Goal: Task Accomplishment & Management: Complete application form

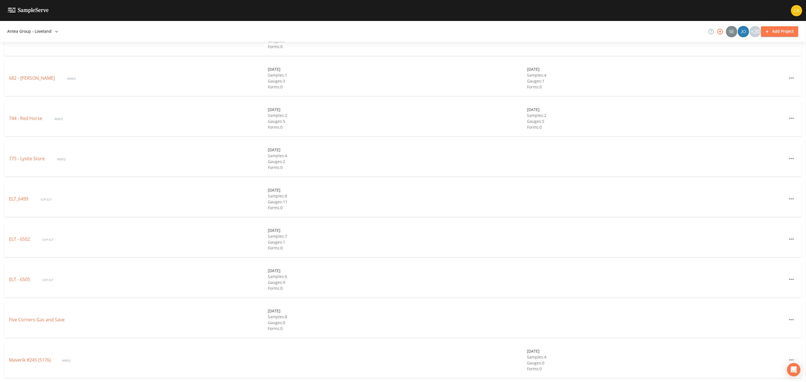
scroll to position [1942, 0]
click at [20, 358] on div "TEST" at bounding box center [138, 360] width 259 height 7
click at [19, 358] on div "TEST" at bounding box center [138, 360] width 259 height 7
click at [17, 360] on link "TEST" at bounding box center [14, 360] width 10 height 6
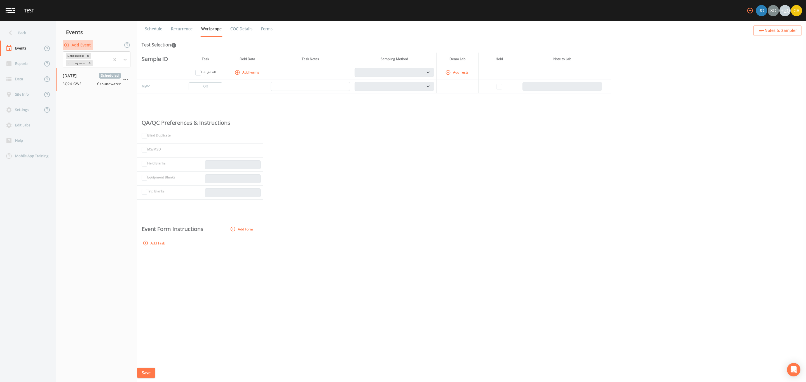
click at [77, 43] on button "Add Event" at bounding box center [78, 45] width 30 height 10
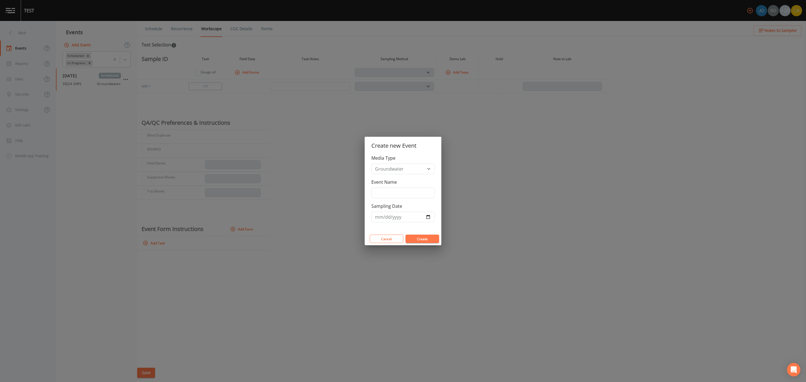
click at [272, 140] on div "Create new Event Media Type Groundwater Soil Vapor Event Name Sampling Date Can…" at bounding box center [403, 191] width 806 height 382
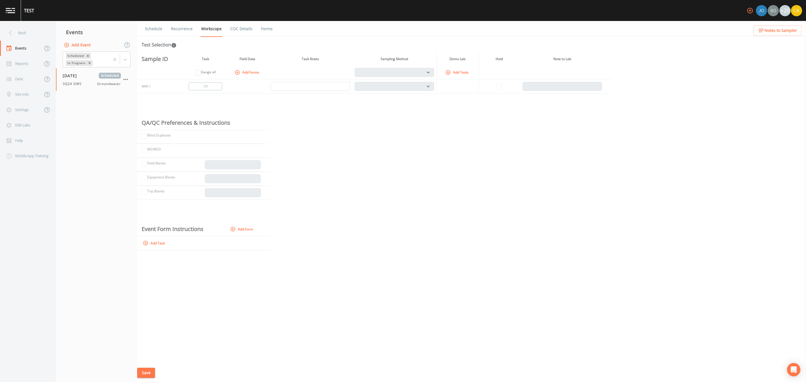
click at [78, 47] on button "Add Event" at bounding box center [78, 45] width 30 height 10
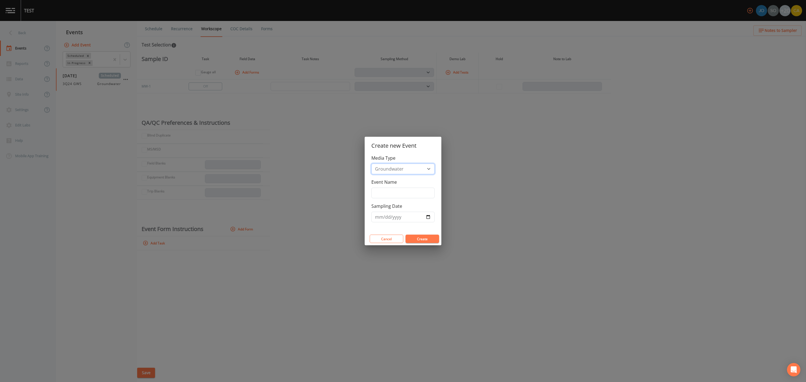
drag, startPoint x: 395, startPoint y: 167, endPoint x: 397, endPoint y: 170, distance: 3.6
click at [395, 167] on select "Groundwater Soil Vapor" at bounding box center [402, 169] width 63 height 11
click at [371, 164] on select "Groundwater Soil Vapor" at bounding box center [402, 169] width 63 height 11
click at [399, 194] on input "Event Name" at bounding box center [402, 193] width 63 height 11
type input "3Q24 GWS"
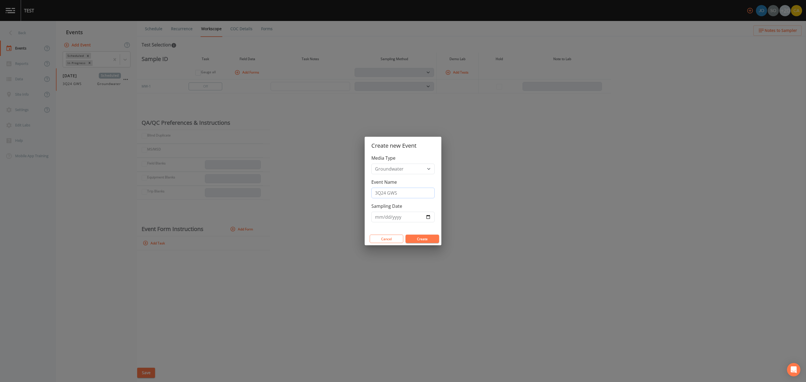
click at [384, 192] on input "3Q24 GWS" at bounding box center [402, 193] width 63 height 11
click at [430, 220] on input "Sampling Date" at bounding box center [402, 217] width 63 height 11
type input "[DATE]"
click at [419, 242] on button "Create" at bounding box center [422, 239] width 34 height 8
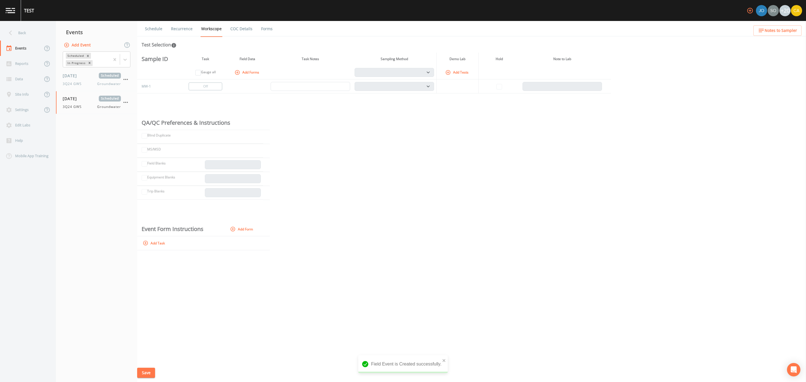
click at [457, 71] on button "Add Tests" at bounding box center [457, 72] width 27 height 9
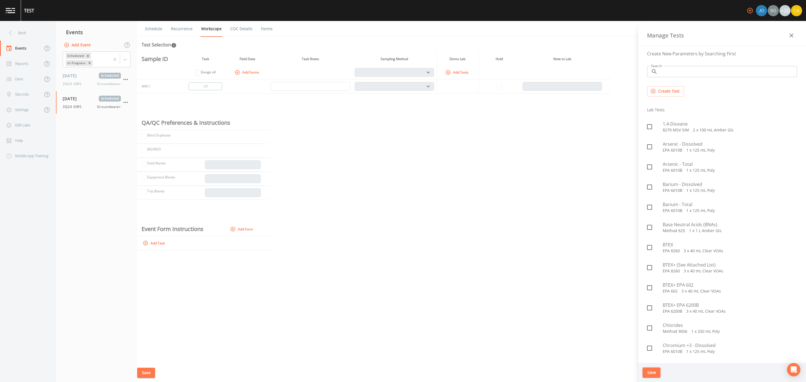
click at [649, 173] on span at bounding box center [650, 167] width 12 height 12
checkbox input "true"
click at [658, 369] on button "Save" at bounding box center [651, 373] width 18 height 10
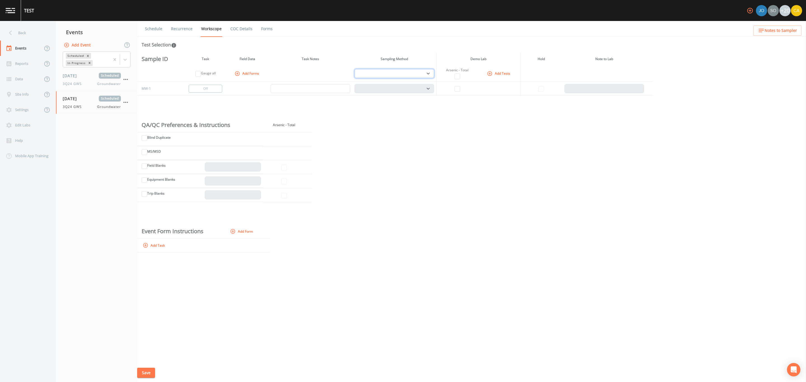
click at [424, 75] on select "PDB Bag Grab Low Flow 3 Vol. Purge" at bounding box center [394, 73] width 79 height 9
select select "0b1af911-289b-4d7b-9fdf-156f6d27a2cf"
click at [355, 69] on select "PDB Bag Grab Low Flow 3 Vol. Purge" at bounding box center [394, 73] width 79 height 9
select select
click at [456, 89] on input "checkbox" at bounding box center [457, 89] width 6 height 6
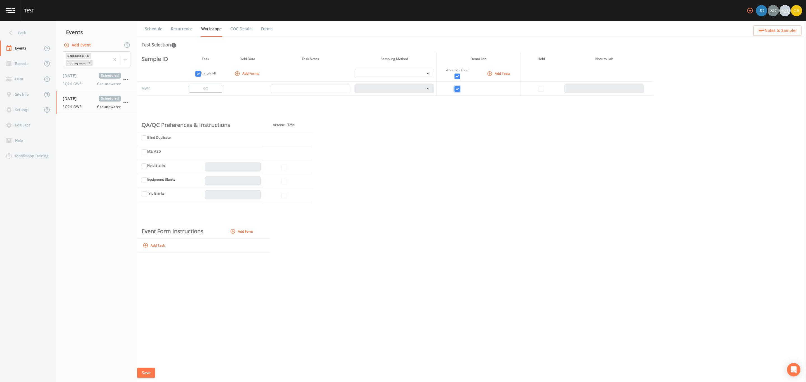
checkbox input "true"
select select "132d7689-3bb8-465b-98a9-744e7d509d8d"
checkbox input "true"
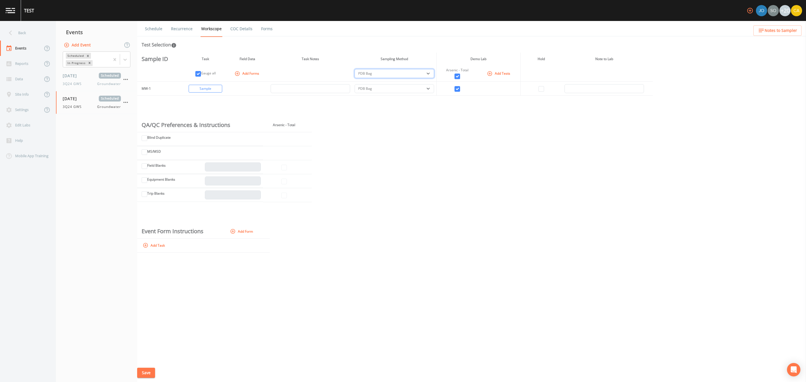
click at [421, 71] on select "PDB Bag Grab Low Flow 3 Vol. Purge" at bounding box center [394, 73] width 79 height 9
select select "0b1af911-289b-4d7b-9fdf-156f6d27a2cf"
click at [355, 69] on select "PDB Bag Grab Low Flow 3 Vol. Purge" at bounding box center [394, 73] width 79 height 9
select select "0b1af911-289b-4d7b-9fdf-156f6d27a2cf"
drag, startPoint x: 146, startPoint y: 370, endPoint x: 150, endPoint y: 369, distance: 4.4
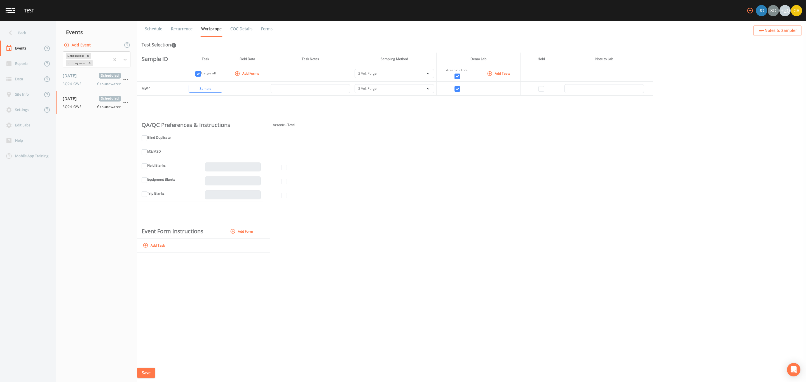
click at [148, 370] on button "Save" at bounding box center [146, 373] width 18 height 10
click at [23, 95] on div "Site Info" at bounding box center [21, 94] width 43 height 15
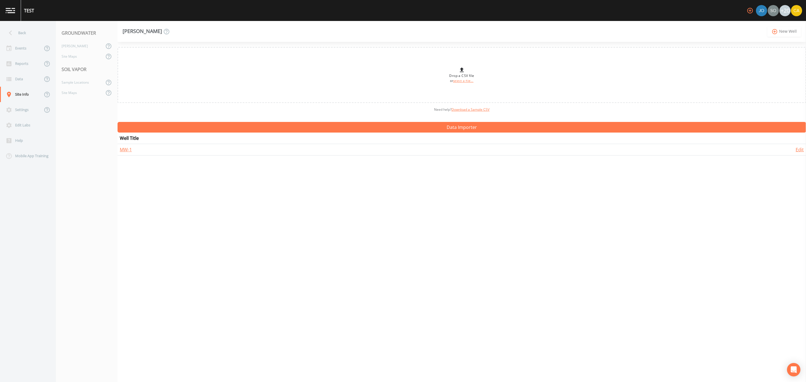
click at [791, 31] on link "add_circle_outline New Well" at bounding box center [784, 31] width 34 height 10
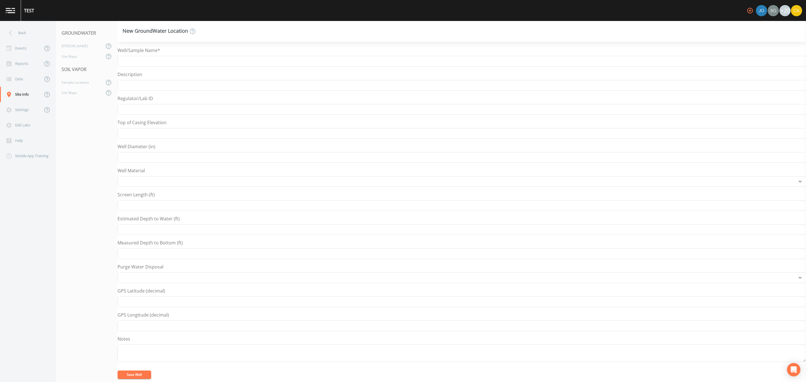
select select "Other"
click at [183, 64] on div "Well/Sample Name* Description Regulator/Lab ID Top of Casing Elevation Well Dia…" at bounding box center [462, 215] width 688 height 336
click at [181, 58] on input "Well/Sample Name*" at bounding box center [462, 61] width 688 height 11
type input "MW-2"
click at [132, 377] on button "Save Well" at bounding box center [135, 375] width 34 height 8
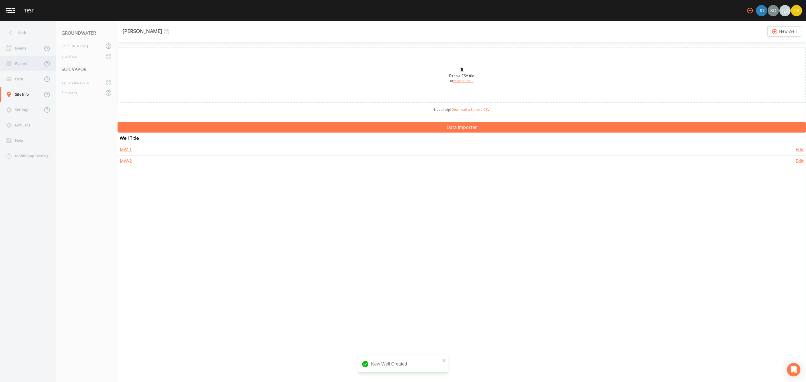
click at [24, 57] on div "Reports" at bounding box center [21, 63] width 43 height 15
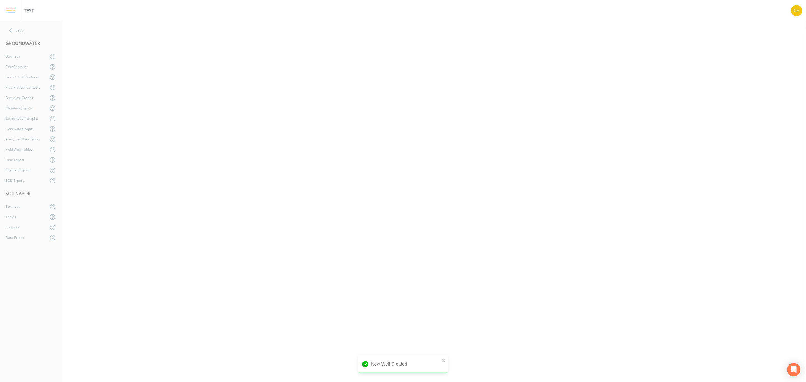
click at [18, 48] on div "GROUNDWATER" at bounding box center [31, 44] width 62 height 16
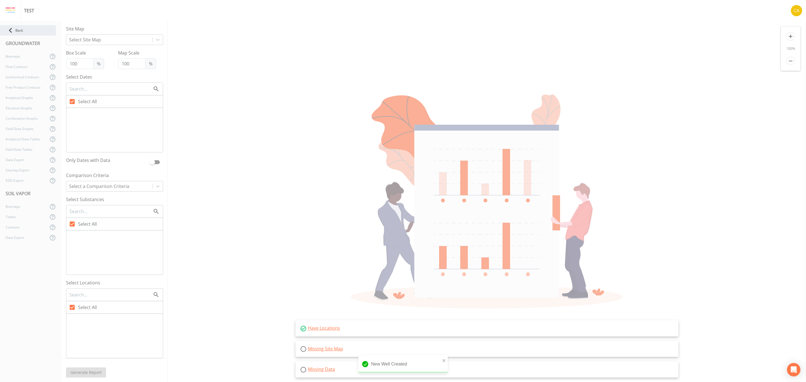
click at [17, 27] on div "Back" at bounding box center [28, 30] width 56 height 10
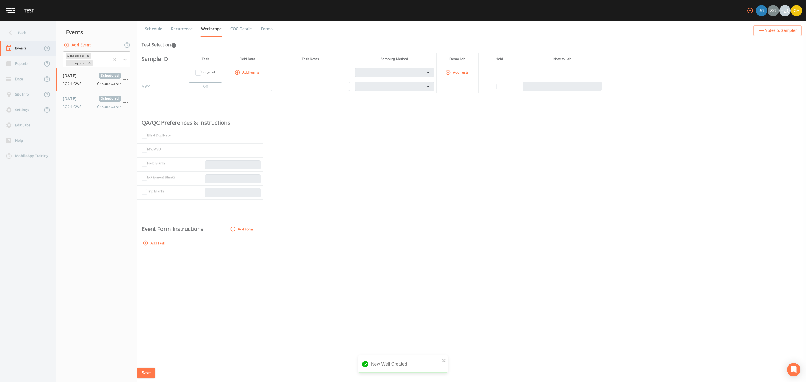
click at [18, 46] on div "Events" at bounding box center [21, 48] width 43 height 15
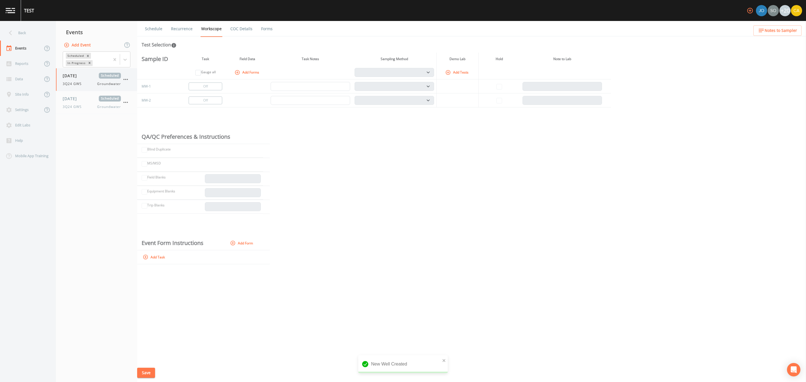
click at [68, 81] on div "[DATE] Scheduled 3Q24 GWS Groundwater" at bounding box center [92, 80] width 58 height 14
click at [72, 109] on span "3Q24 GWS" at bounding box center [74, 106] width 22 height 5
select select "0b1af911-289b-4d7b-9fdf-156f6d27a2cf"
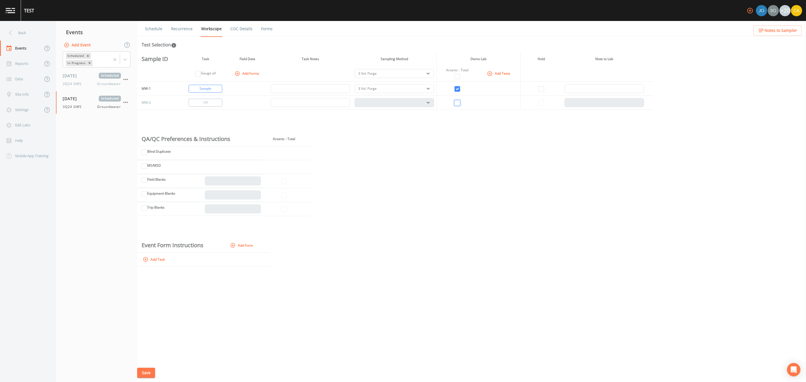
click at [457, 104] on input "checkbox" at bounding box center [457, 103] width 6 height 6
checkbox input "true"
select select
checkbox input "true"
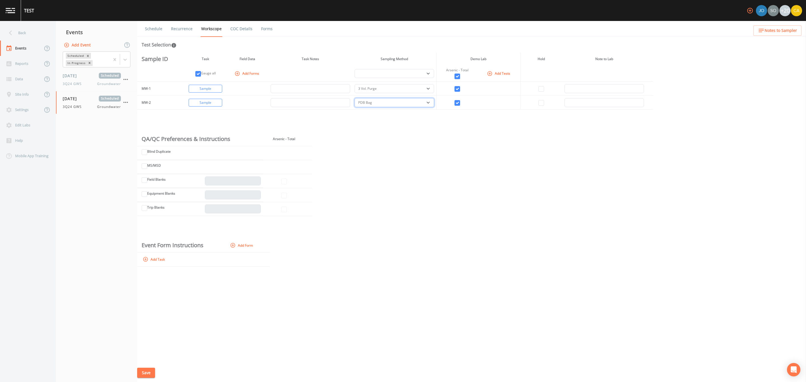
click at [433, 107] on select "PDB Bag Grab Low Flow 3 Vol. Purge" at bounding box center [394, 102] width 79 height 9
select select "d1353bd6-e69c-47f2-b562-038a0934dacb"
click at [355, 98] on select "PDB Bag Grab Low Flow 3 Vol. Purge" at bounding box center [394, 102] width 79 height 9
click at [148, 374] on button "Save" at bounding box center [146, 373] width 18 height 10
